Goal: Transaction & Acquisition: Purchase product/service

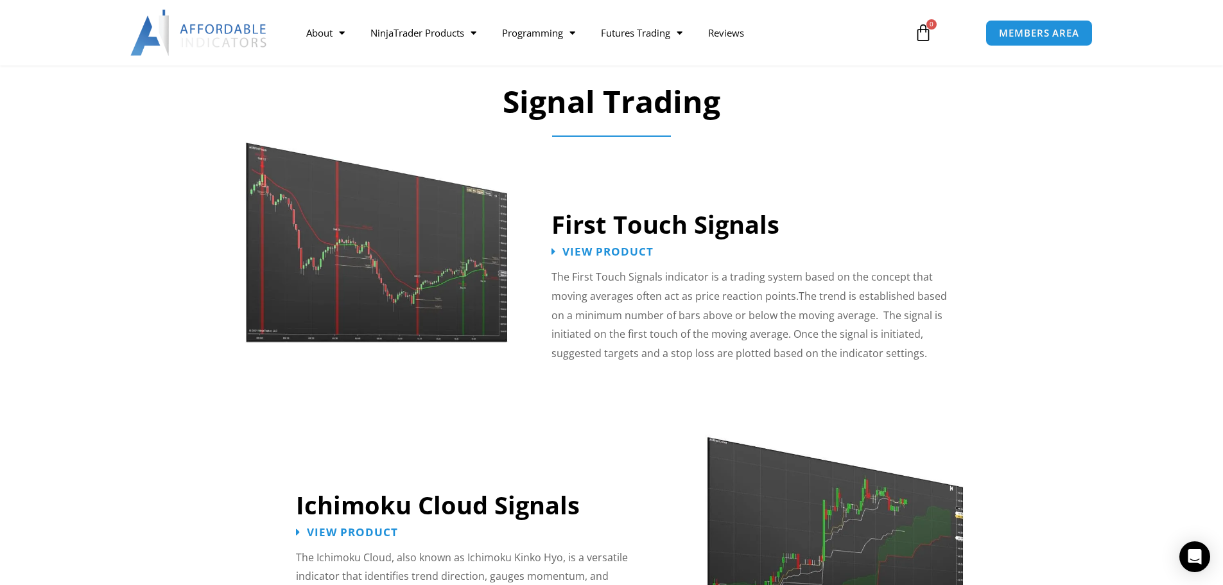
scroll to position [1926, 0]
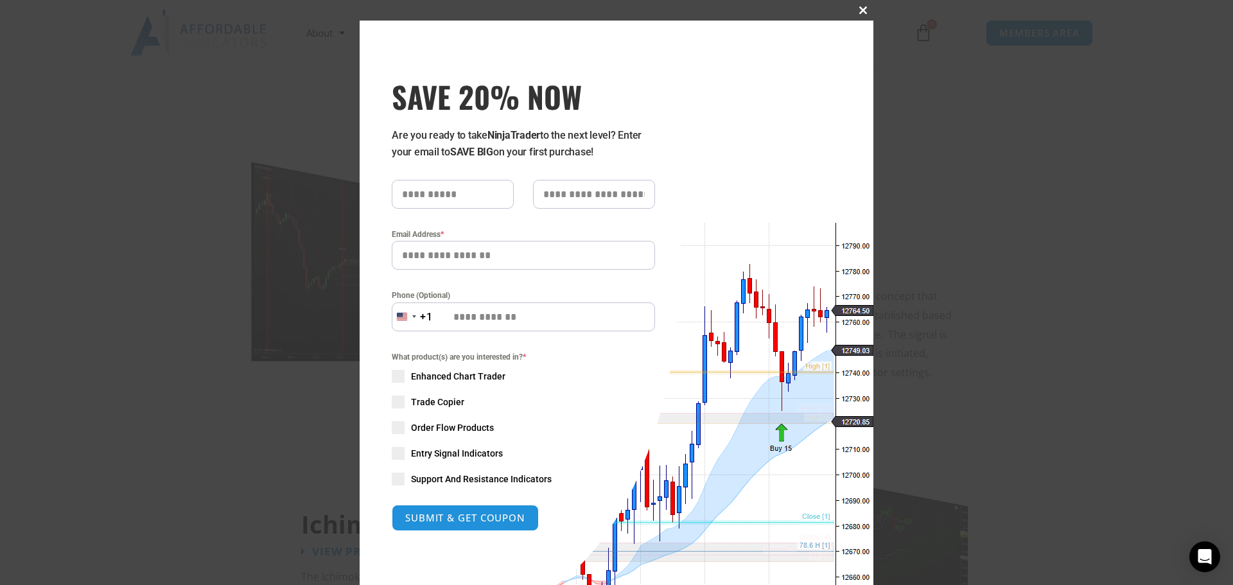
click at [862, 11] on span "SAVE 20% NOW popup" at bounding box center [863, 10] width 21 height 8
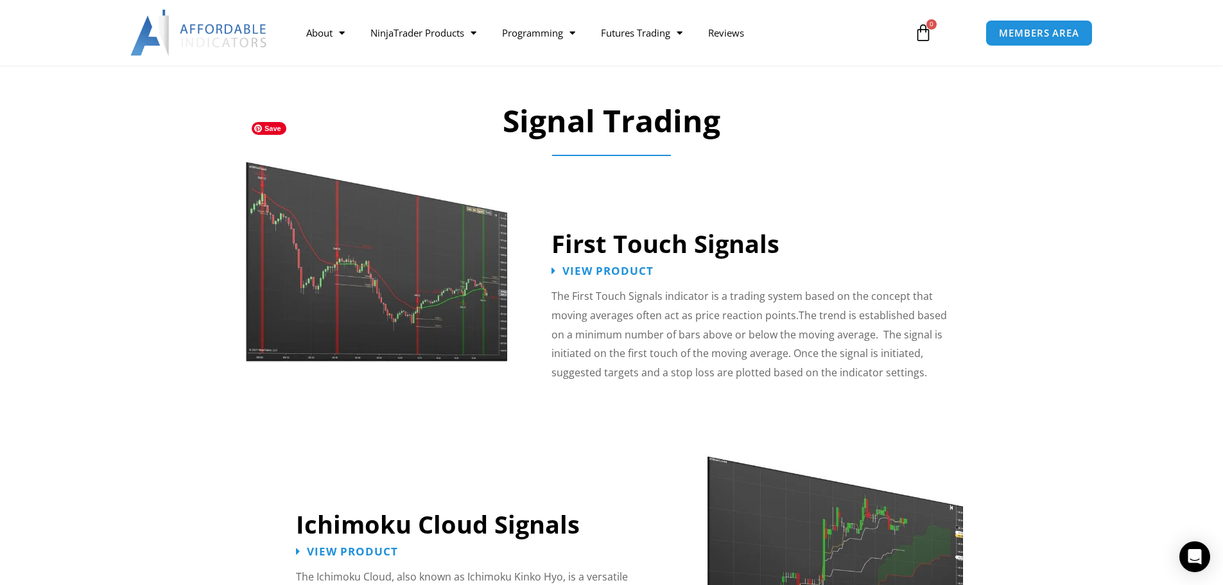
click at [430, 269] on img at bounding box center [377, 248] width 265 height 227
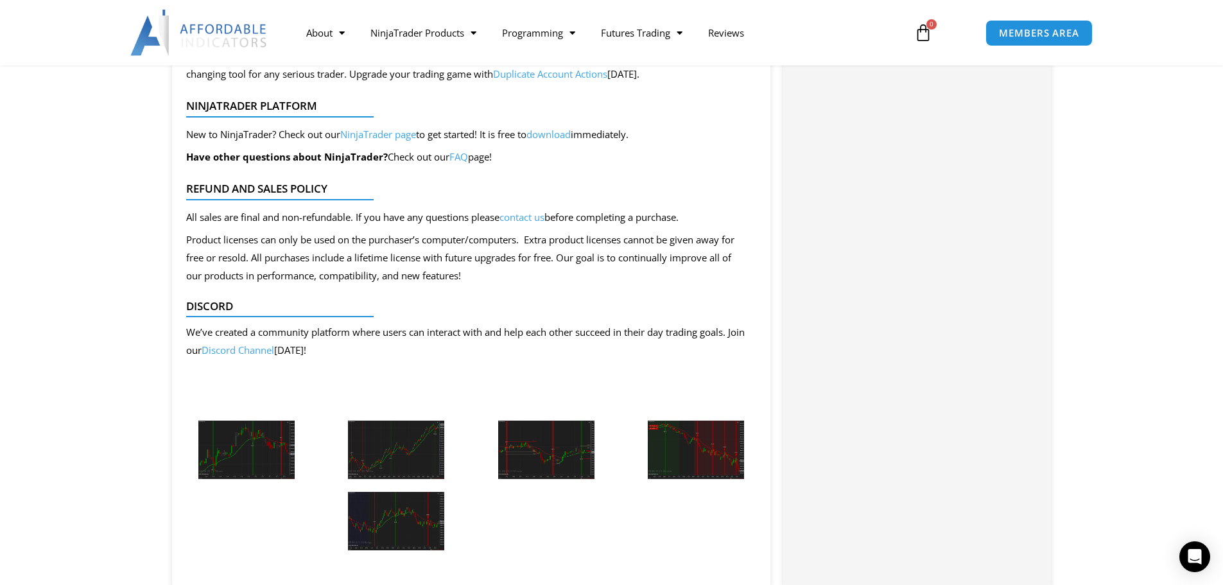
scroll to position [1220, 0]
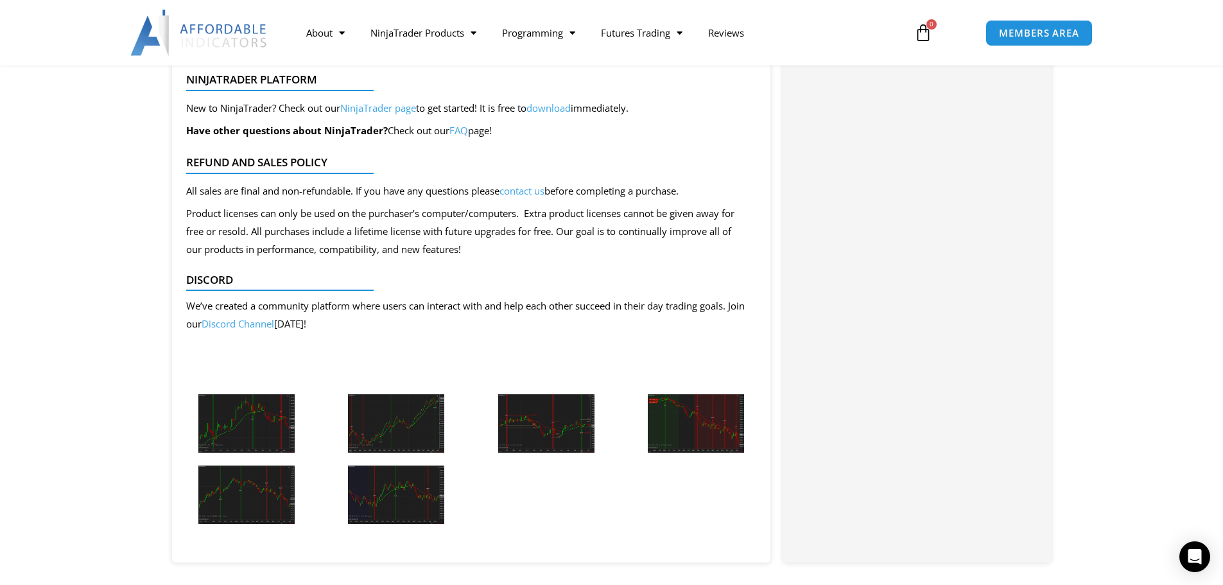
click at [254, 428] on img at bounding box center [246, 423] width 96 height 58
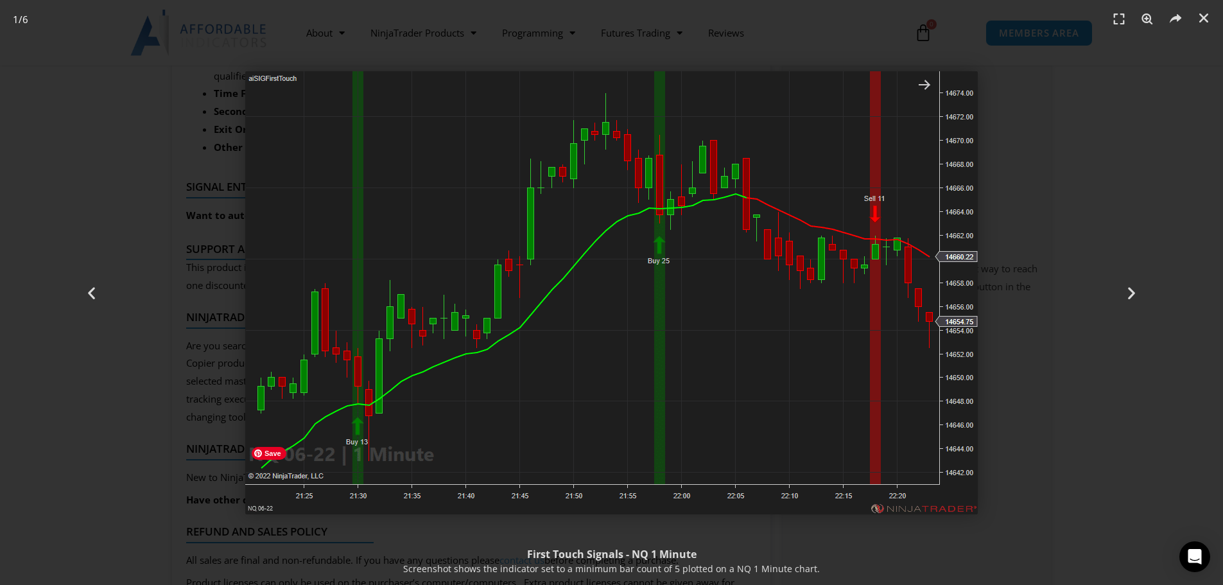
scroll to position [835, 0]
click at [1127, 292] on icon "Next slide" at bounding box center [1132, 292] width 16 height 16
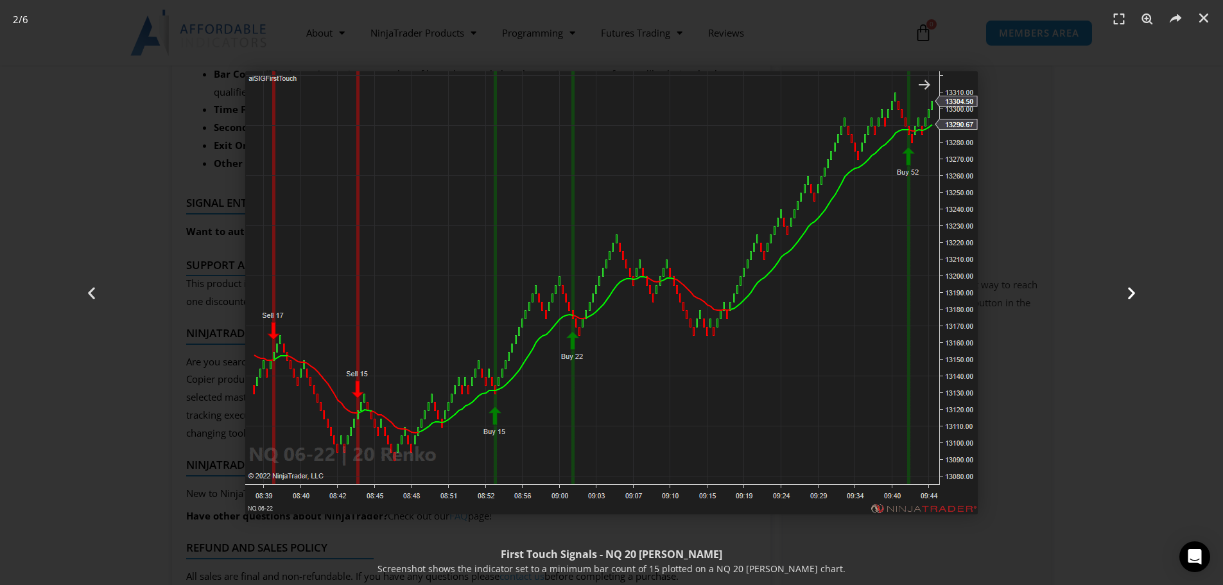
click at [1129, 295] on icon "Next slide" at bounding box center [1132, 292] width 16 height 16
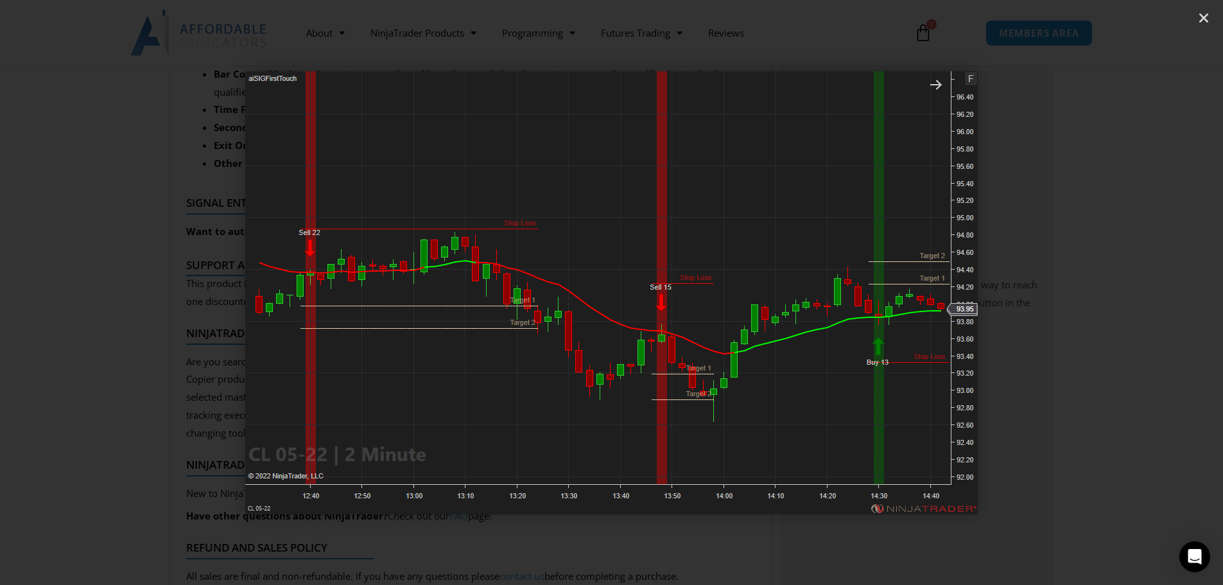
click at [1129, 295] on icon "Next slide" at bounding box center [1132, 292] width 16 height 16
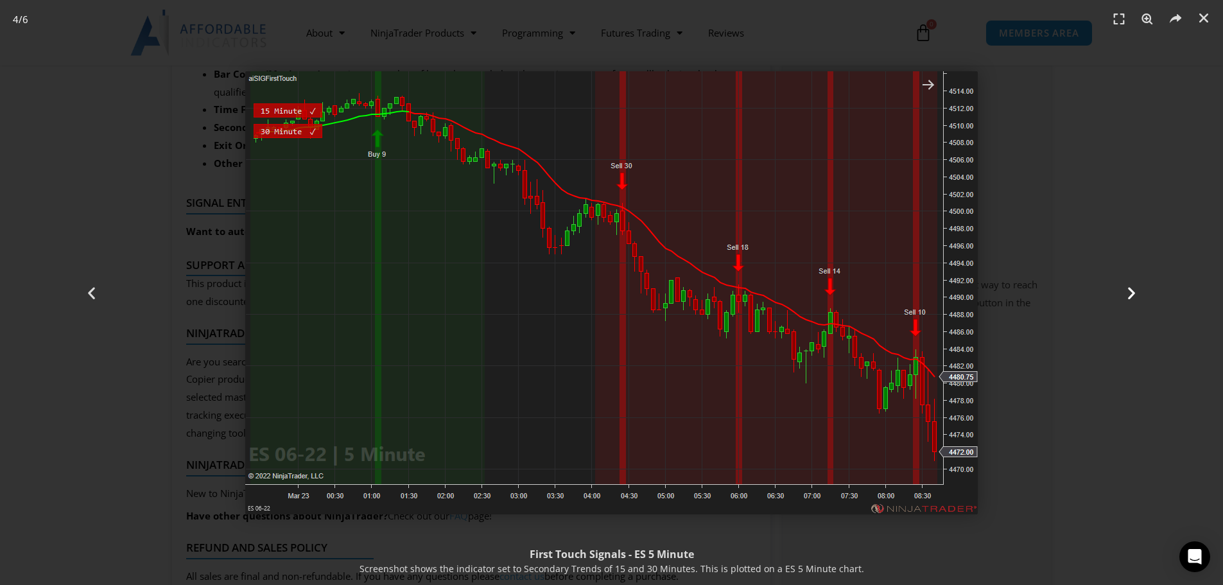
click at [1129, 295] on icon "Next slide" at bounding box center [1132, 292] width 16 height 16
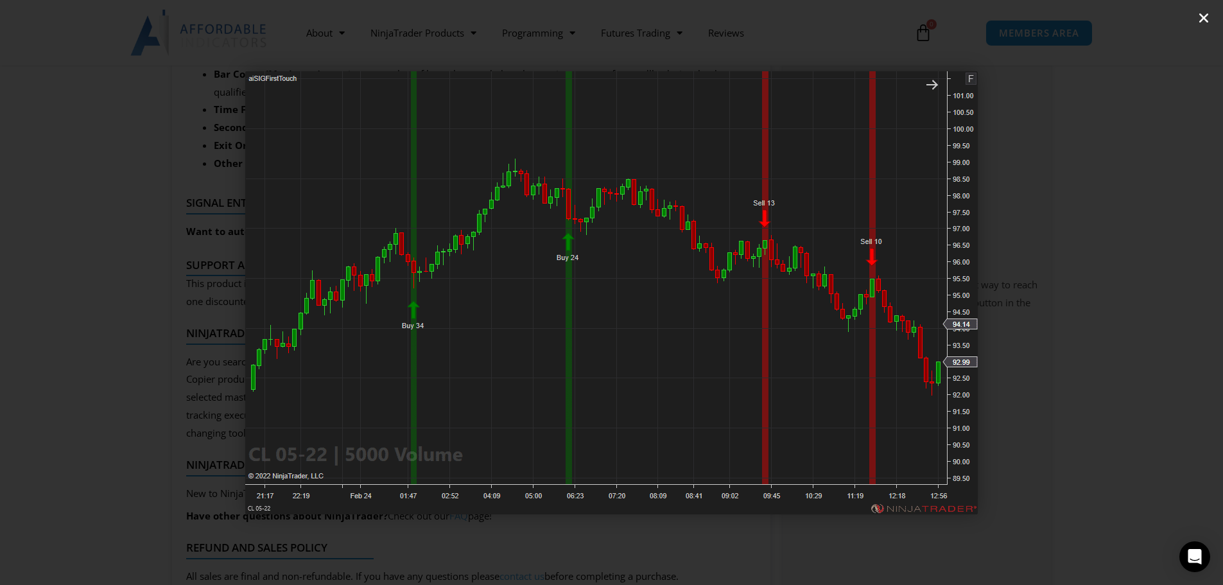
click at [1210, 17] on icon "Close (Esc)" at bounding box center [1203, 18] width 13 height 13
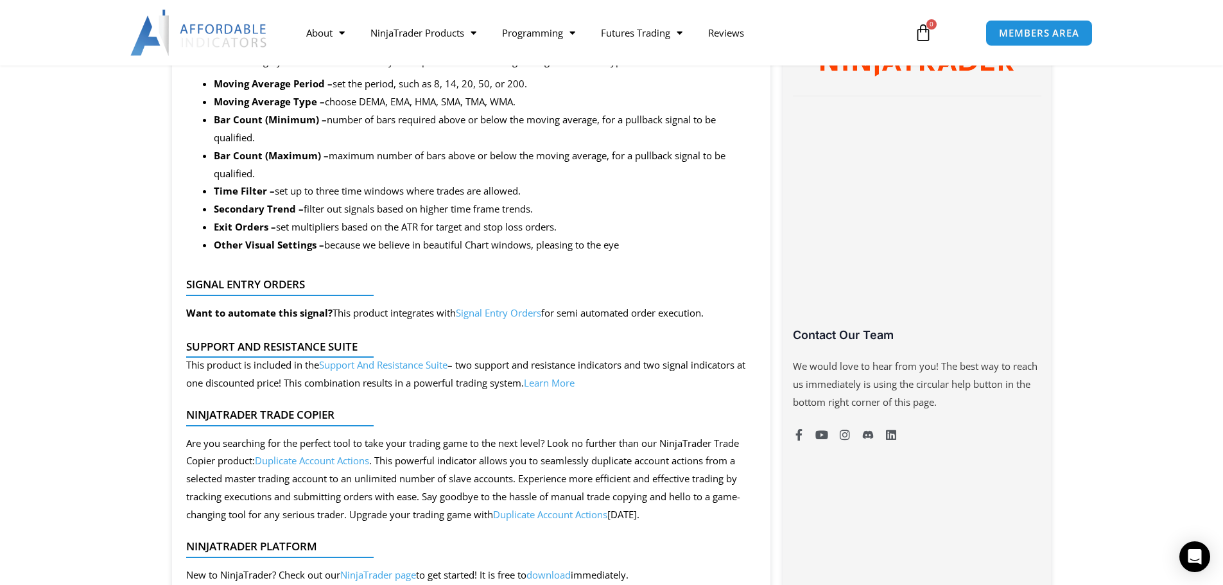
scroll to position [770, 0]
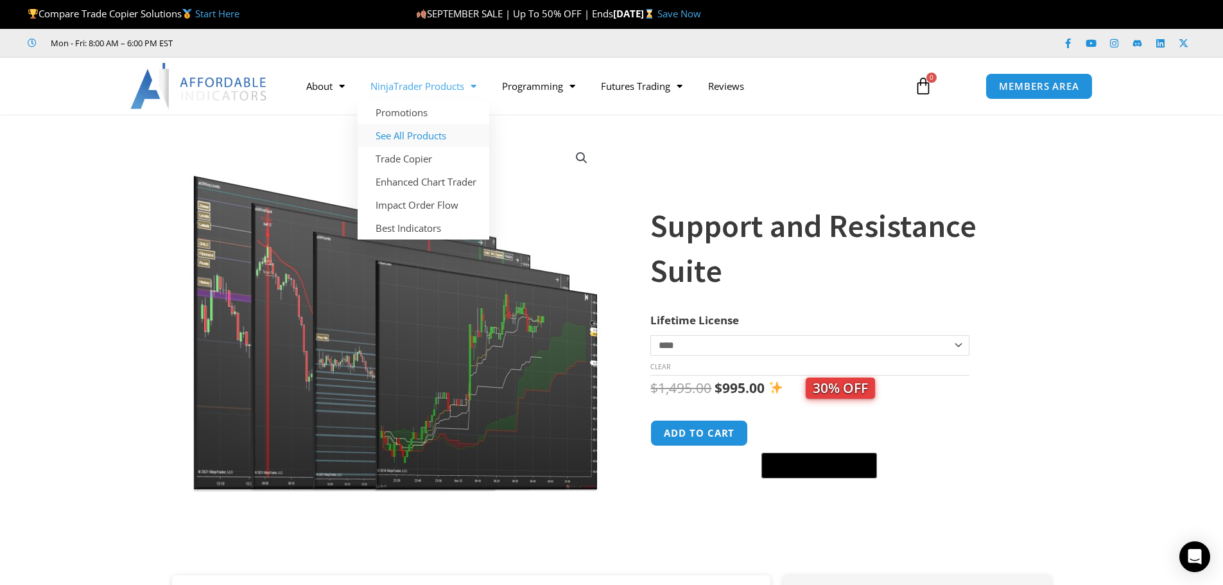
click at [420, 135] on link "See All Products" at bounding box center [424, 135] width 132 height 23
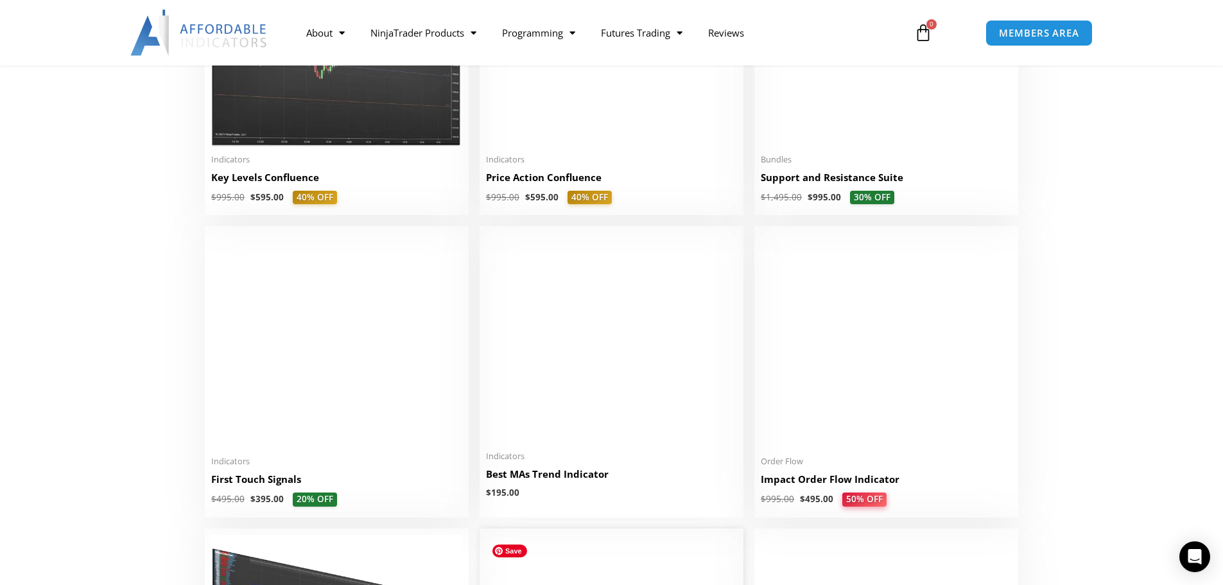
scroll to position [1926, 0]
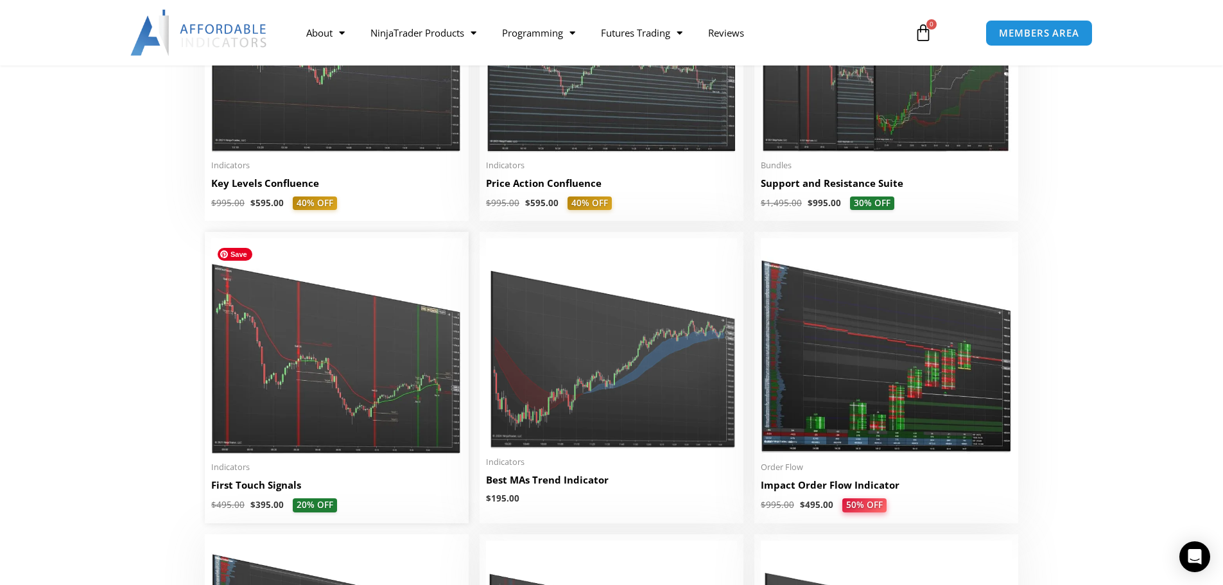
click at [366, 384] on img at bounding box center [336, 346] width 251 height 216
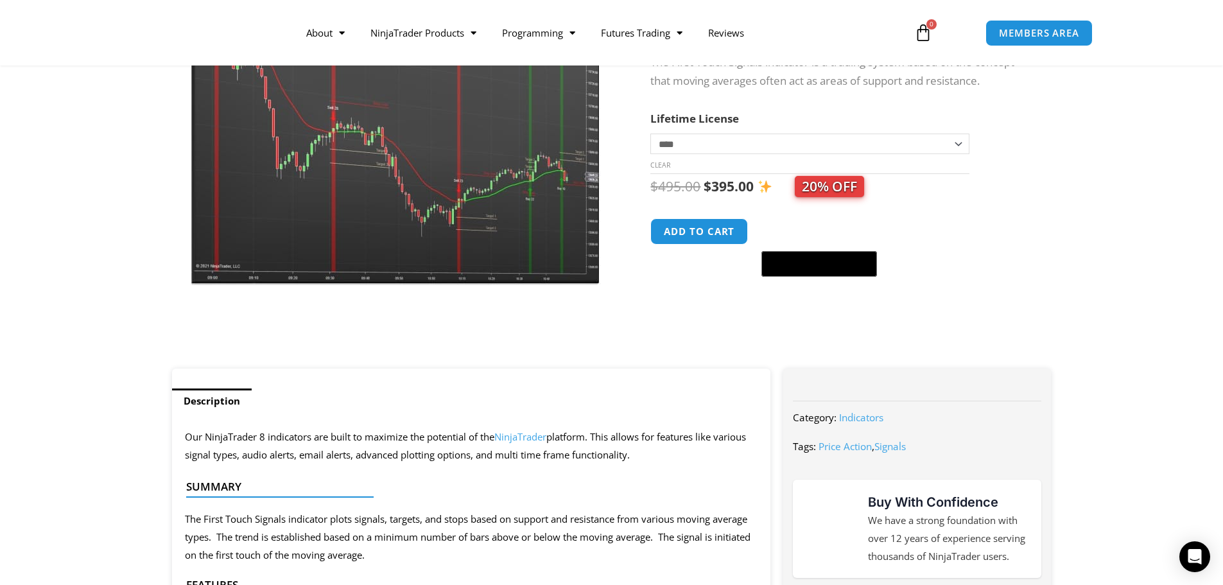
scroll to position [193, 0]
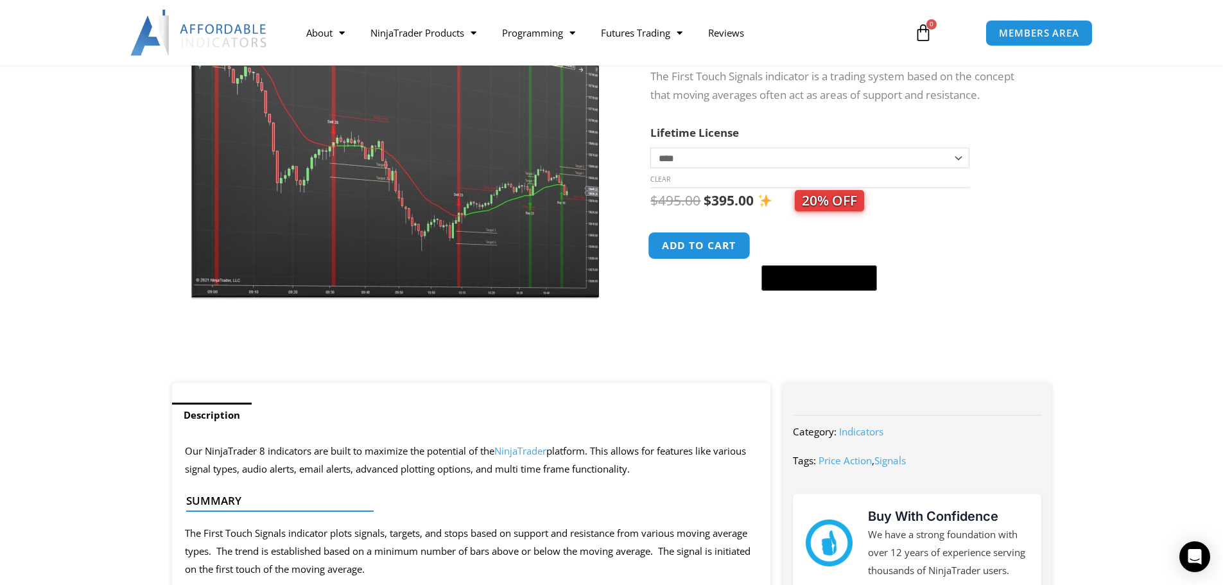
click at [699, 249] on button "Add to cart" at bounding box center [700, 246] width 103 height 28
click at [705, 243] on button "Add to cart" at bounding box center [700, 246] width 103 height 28
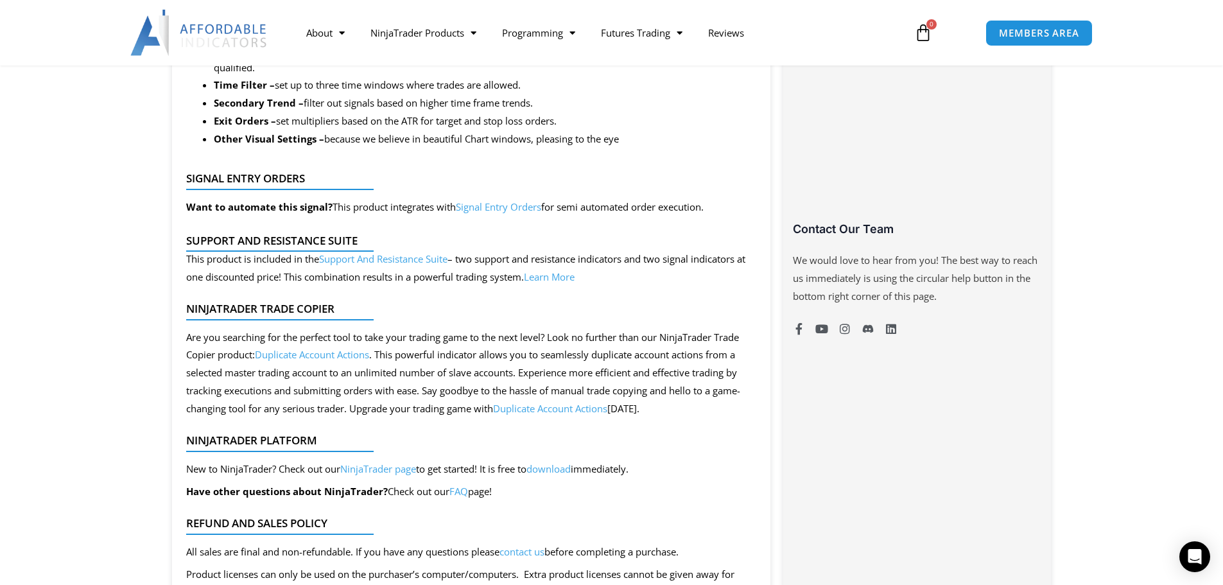
scroll to position [1049, 0]
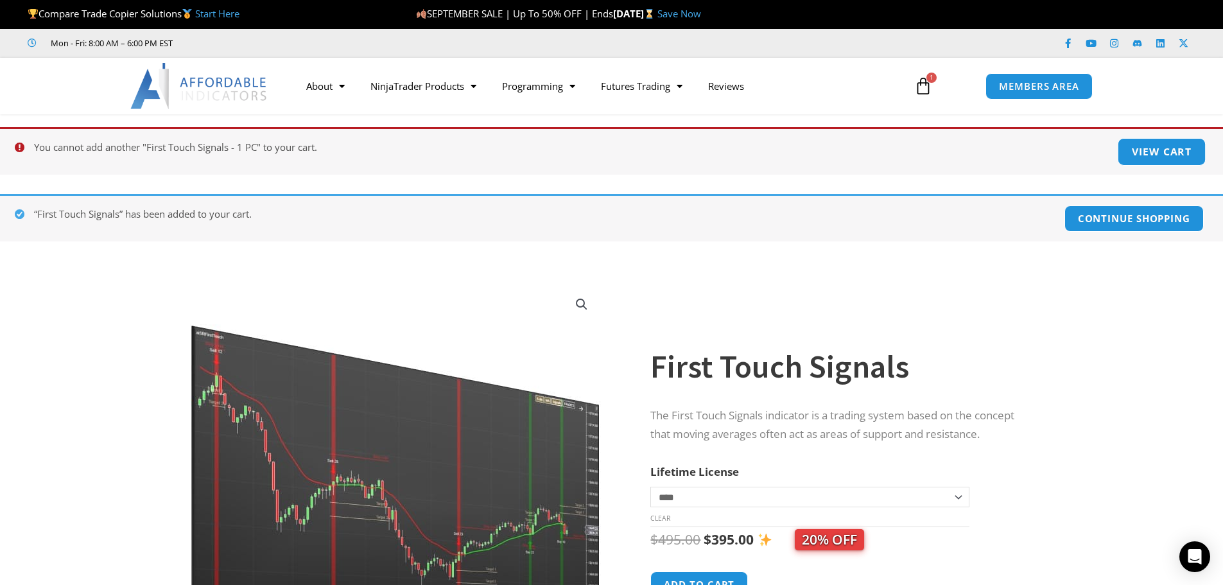
click at [1163, 154] on link "View cart" at bounding box center [1162, 152] width 89 height 28
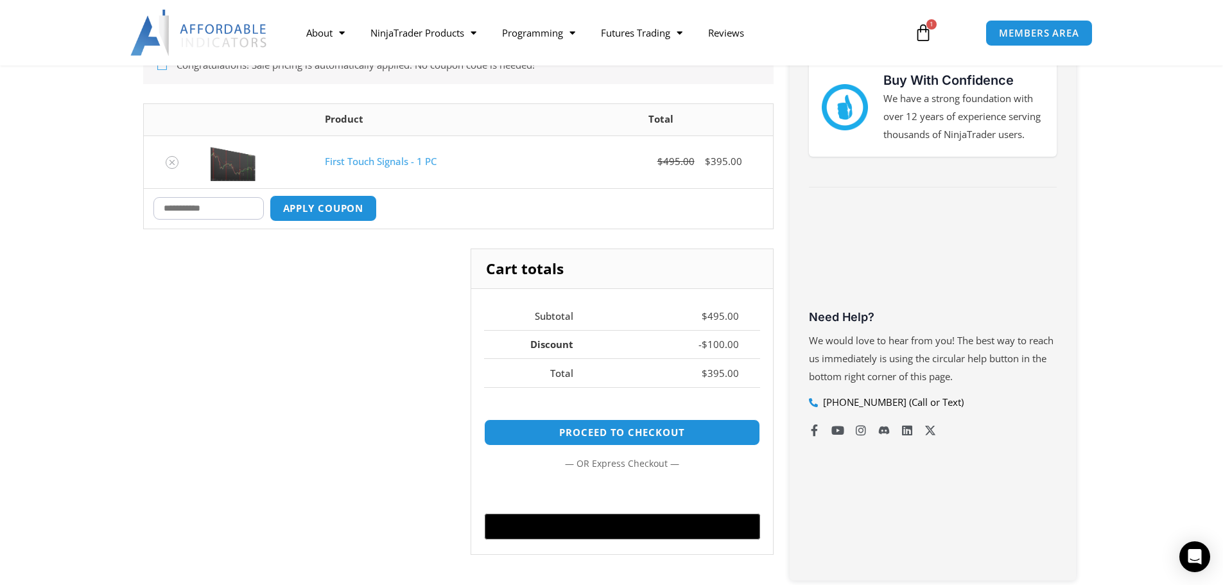
scroll to position [193, 0]
